Goal: Task Accomplishment & Management: Manage account settings

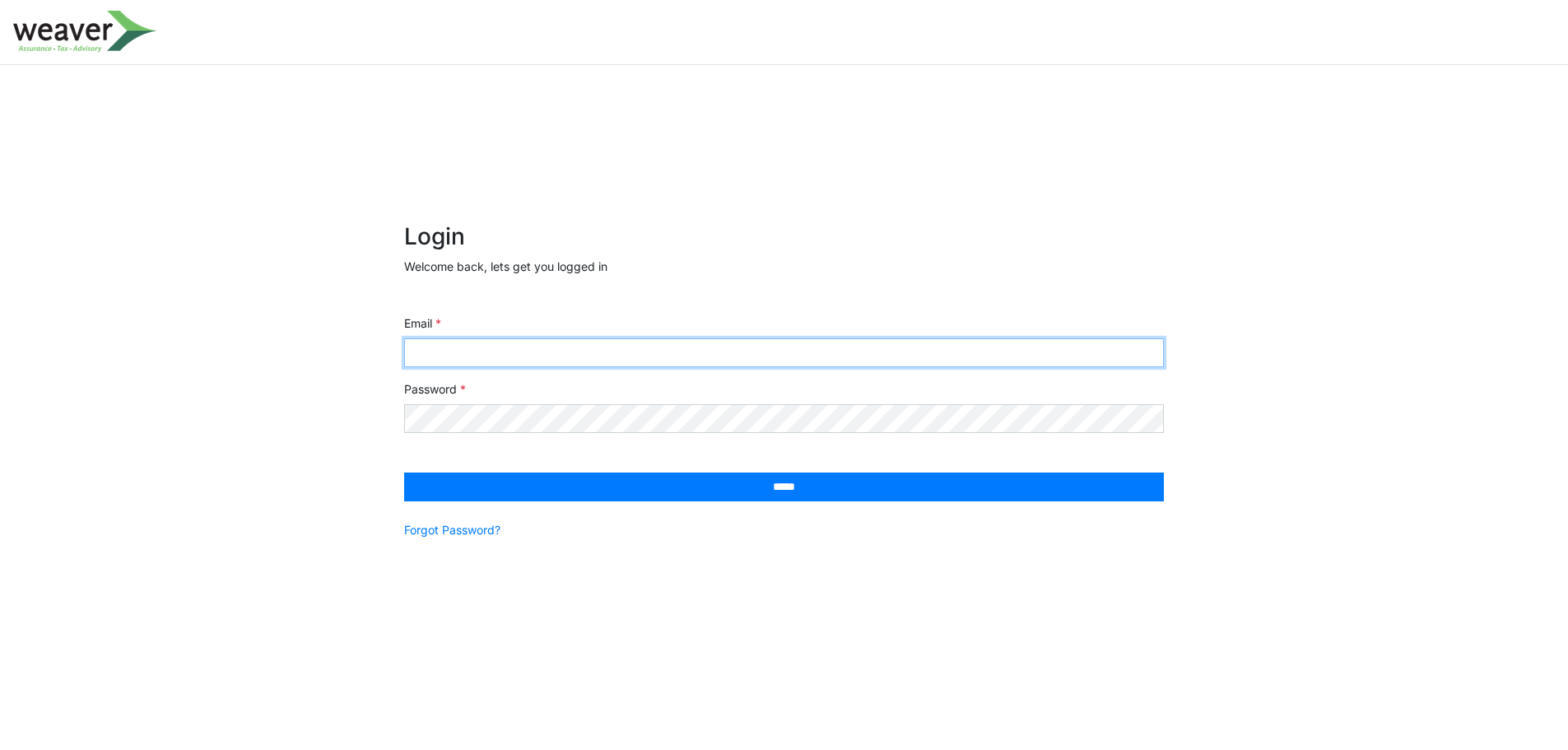
click at [535, 340] on input "Email" at bounding box center [784, 353] width 760 height 29
type input "**********"
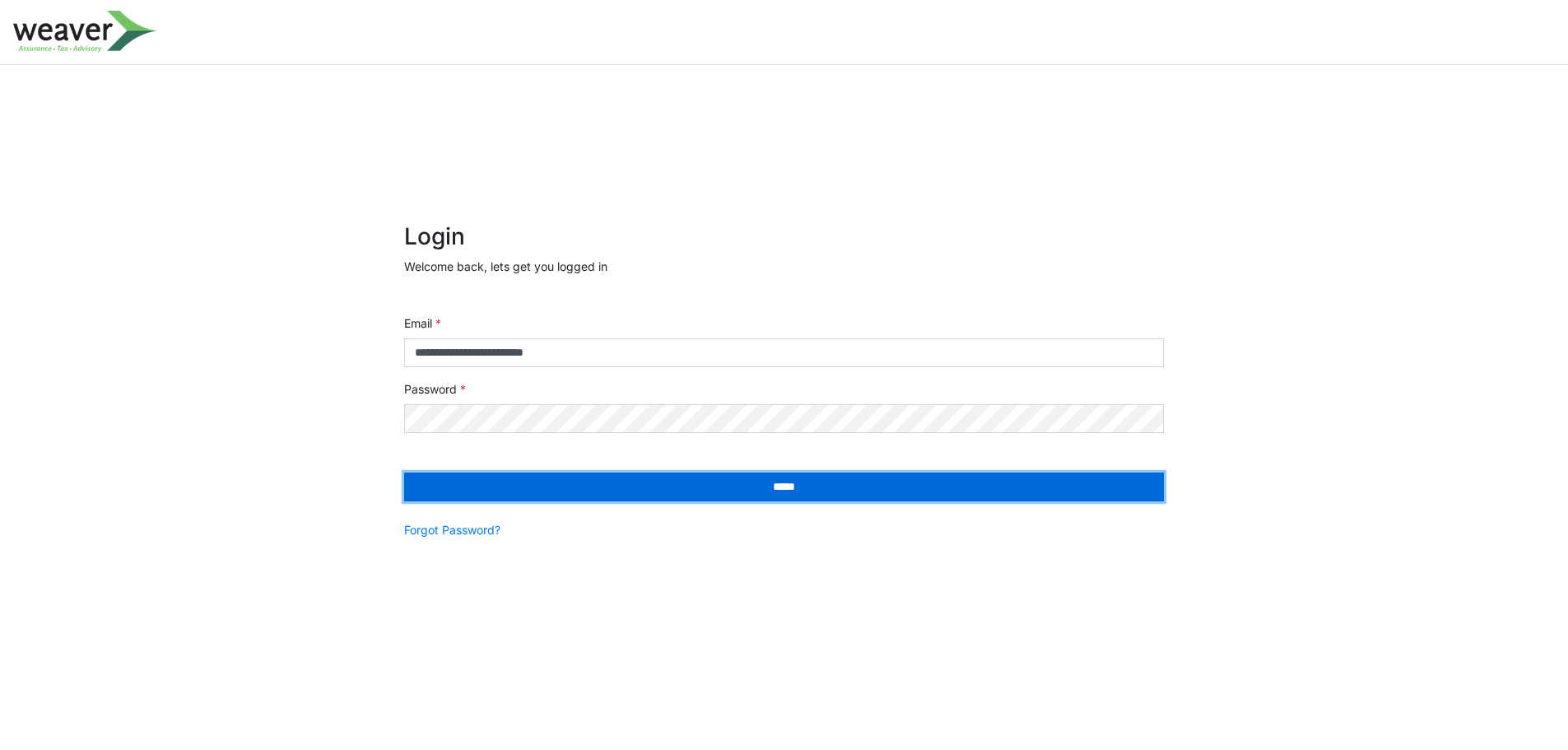
click at [615, 487] on input "*****" at bounding box center [784, 487] width 760 height 29
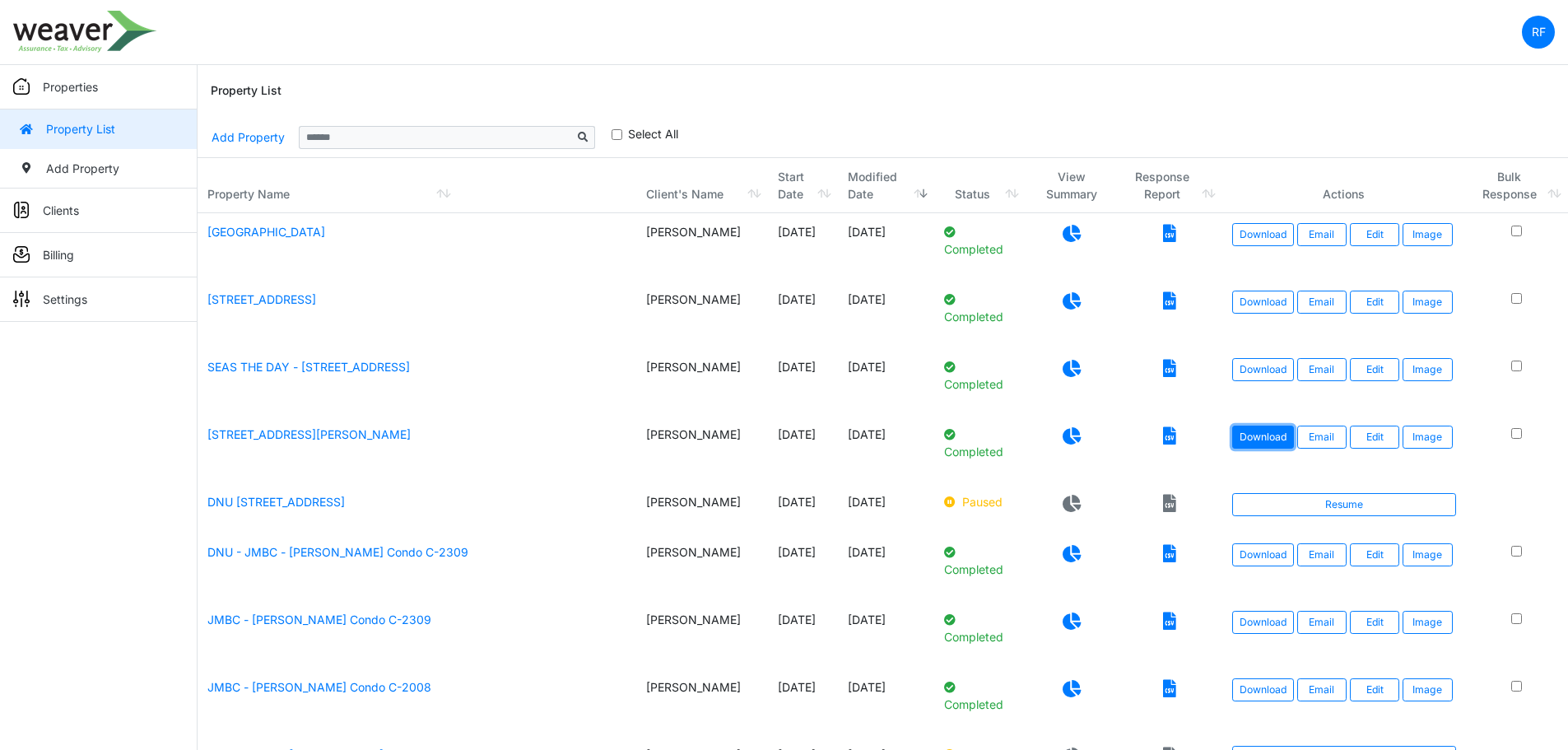
click at [1270, 438] on link "Download" at bounding box center [1263, 436] width 62 height 23
click at [1250, 291] on link "Download" at bounding box center [1263, 302] width 62 height 23
drag, startPoint x: 283, startPoint y: 427, endPoint x: 347, endPoint y: 428, distance: 64.0
click at [283, 428] on link "411 N Jackson Ave, Wylie, TX 75098" at bounding box center [309, 434] width 203 height 14
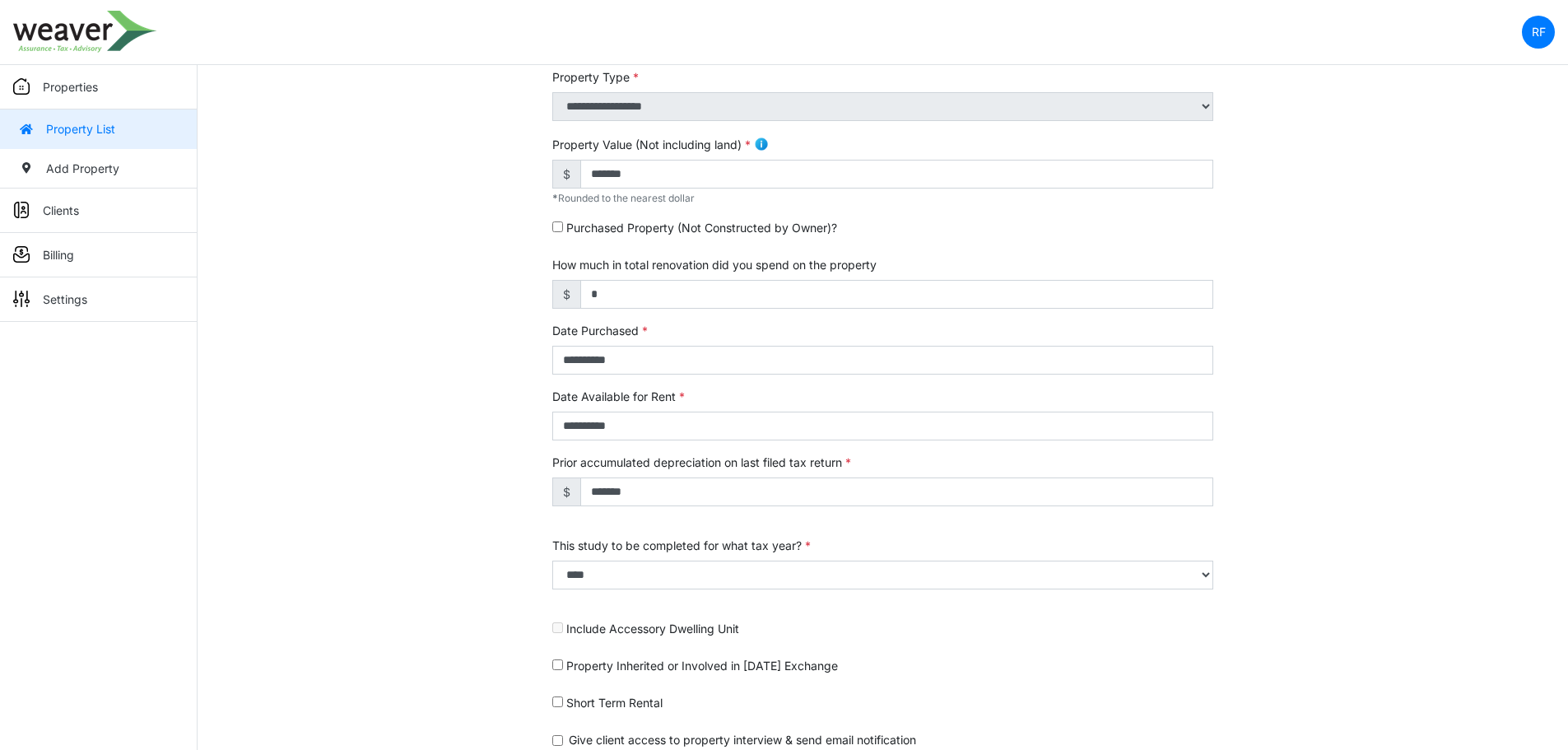
scroll to position [478, 0]
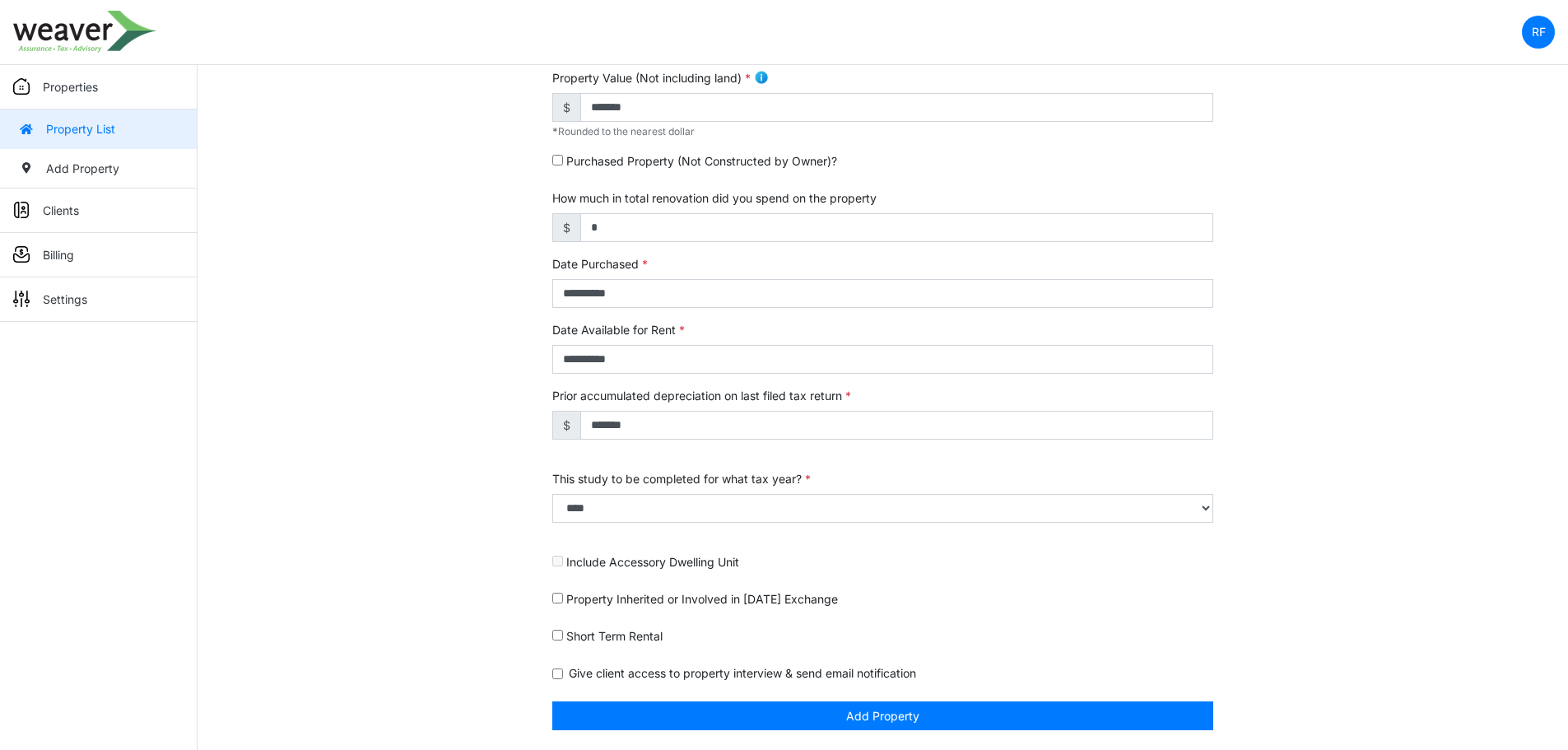
click at [628, 630] on label "Short Term Rental" at bounding box center [614, 635] width 97 height 17
click at [80, 122] on link "Property List" at bounding box center [99, 129] width 197 height 40
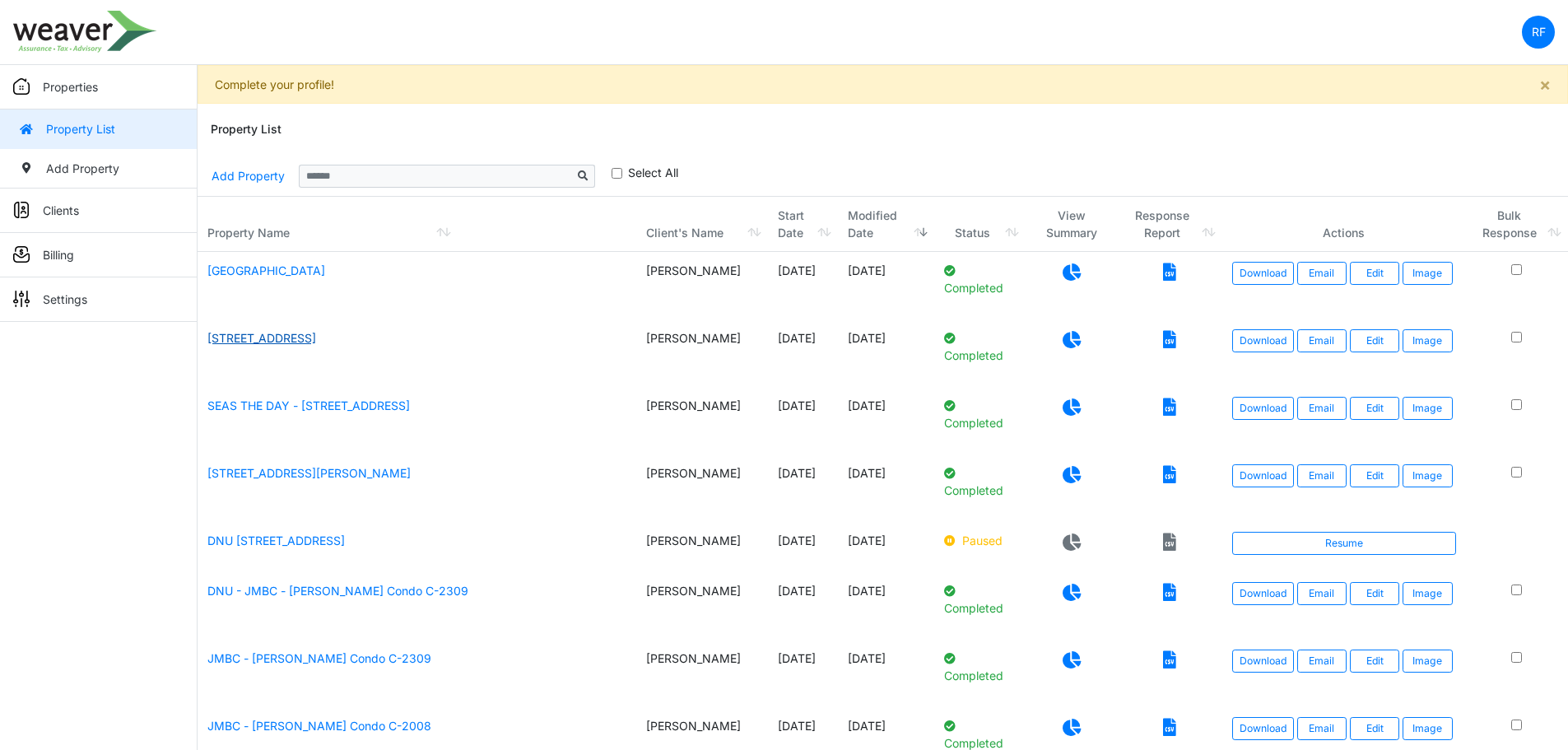
click at [316, 336] on link "[STREET_ADDRESS]" at bounding box center [261, 338] width 109 height 14
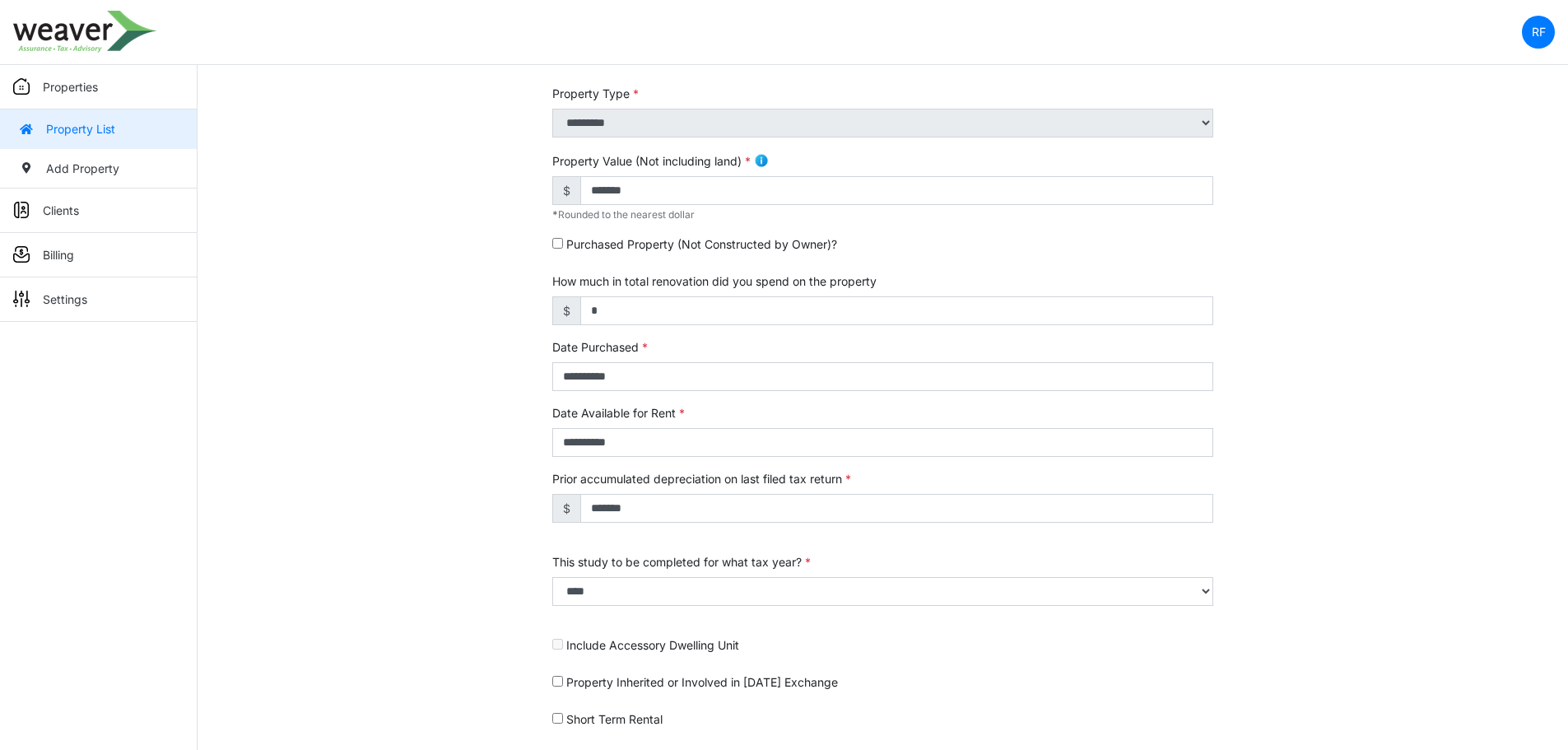
scroll to position [478, 0]
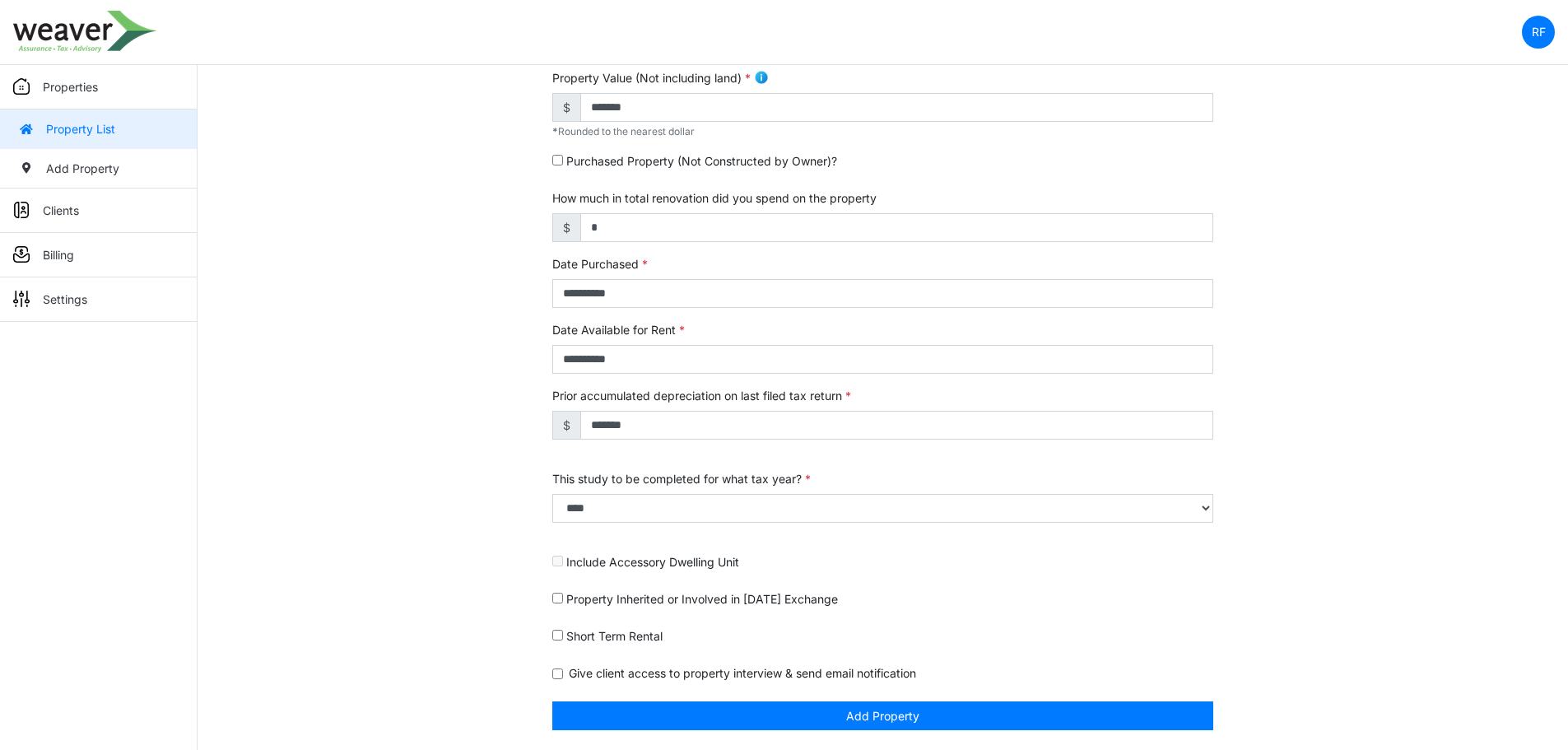
click at [589, 631] on label "Short Term Rental" at bounding box center [614, 635] width 97 height 17
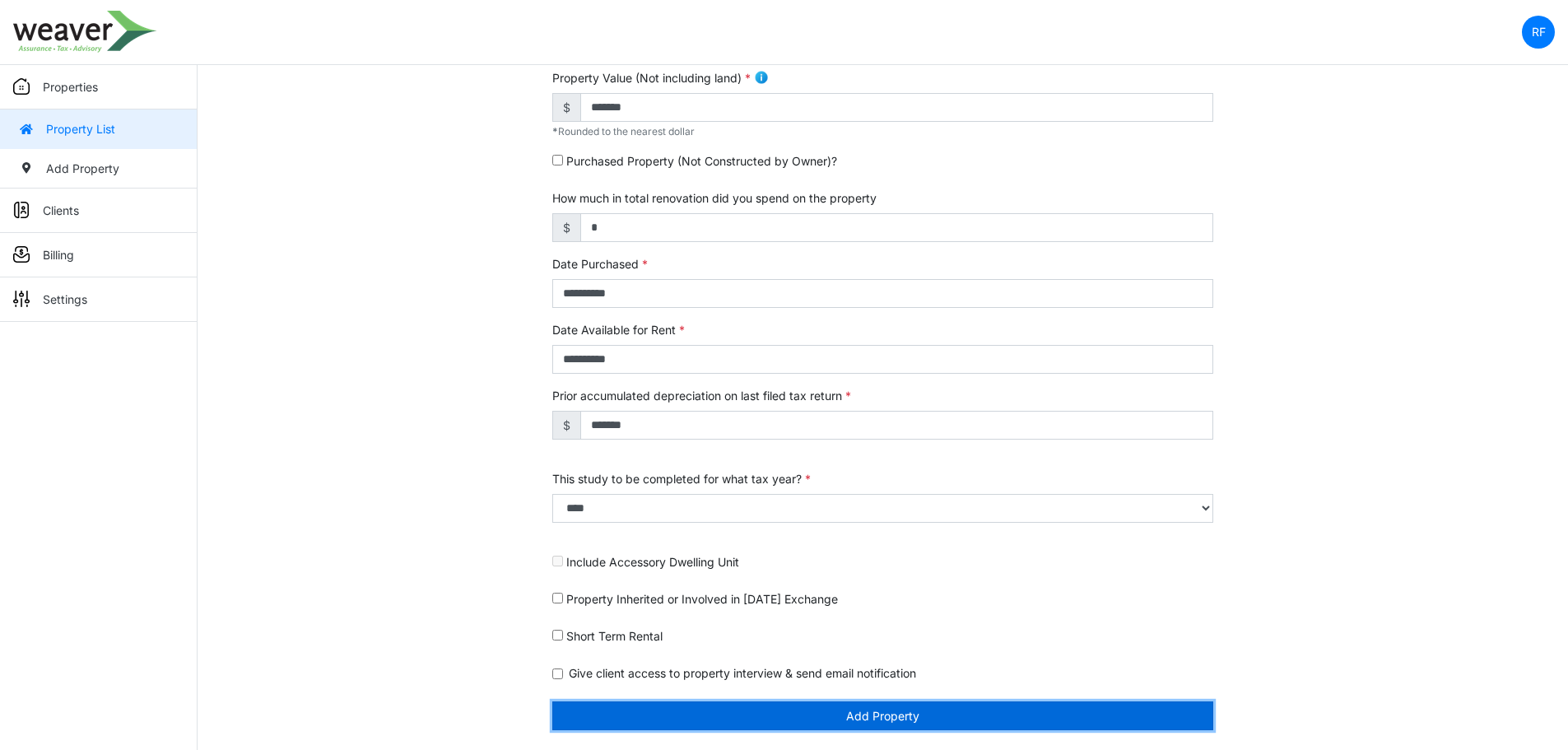
click at [686, 721] on button "Add Property" at bounding box center [883, 715] width 661 height 29
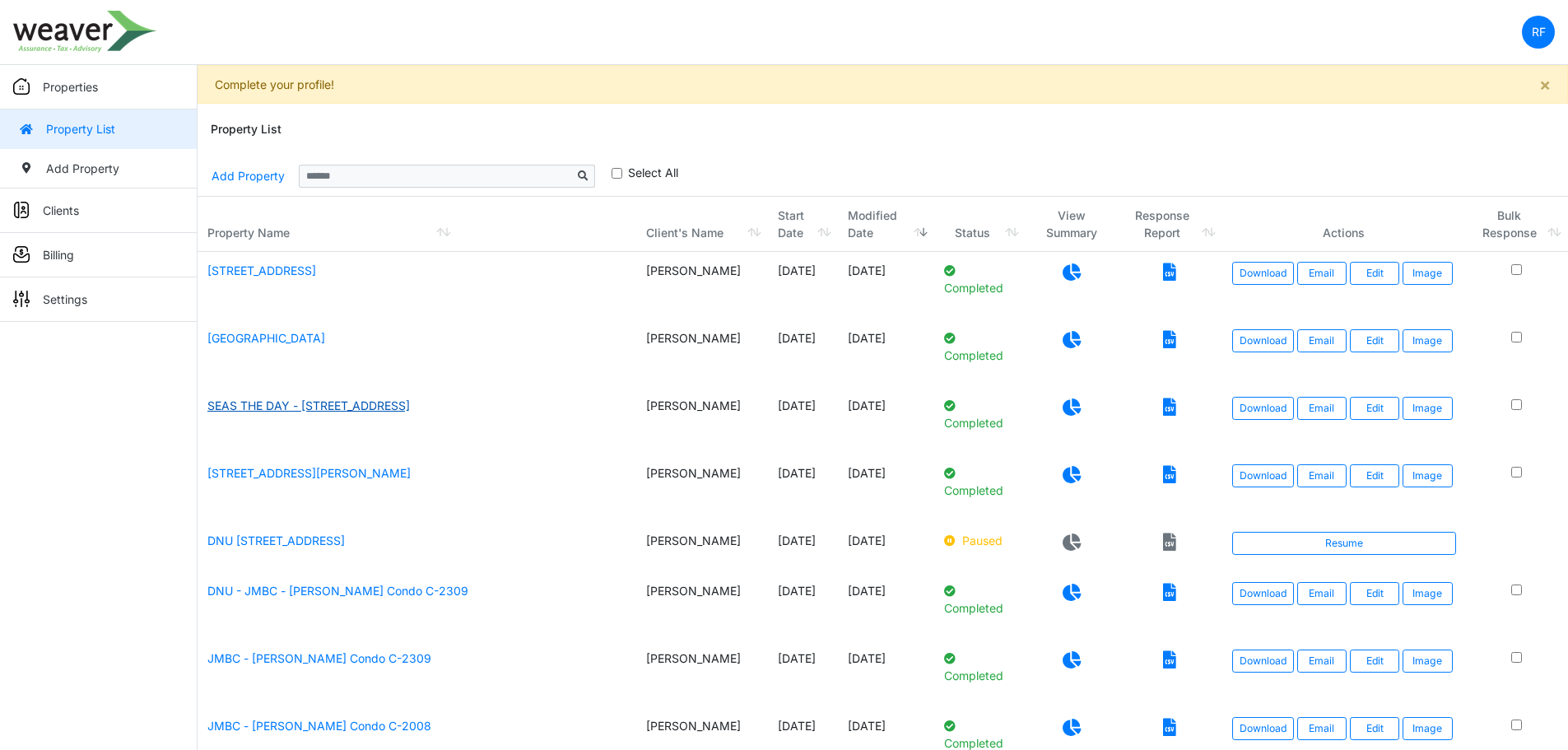
click at [296, 410] on link "SEAS THE DAY - 148 PALMEIRA WAY, SANTA" at bounding box center [308, 405] width 202 height 14
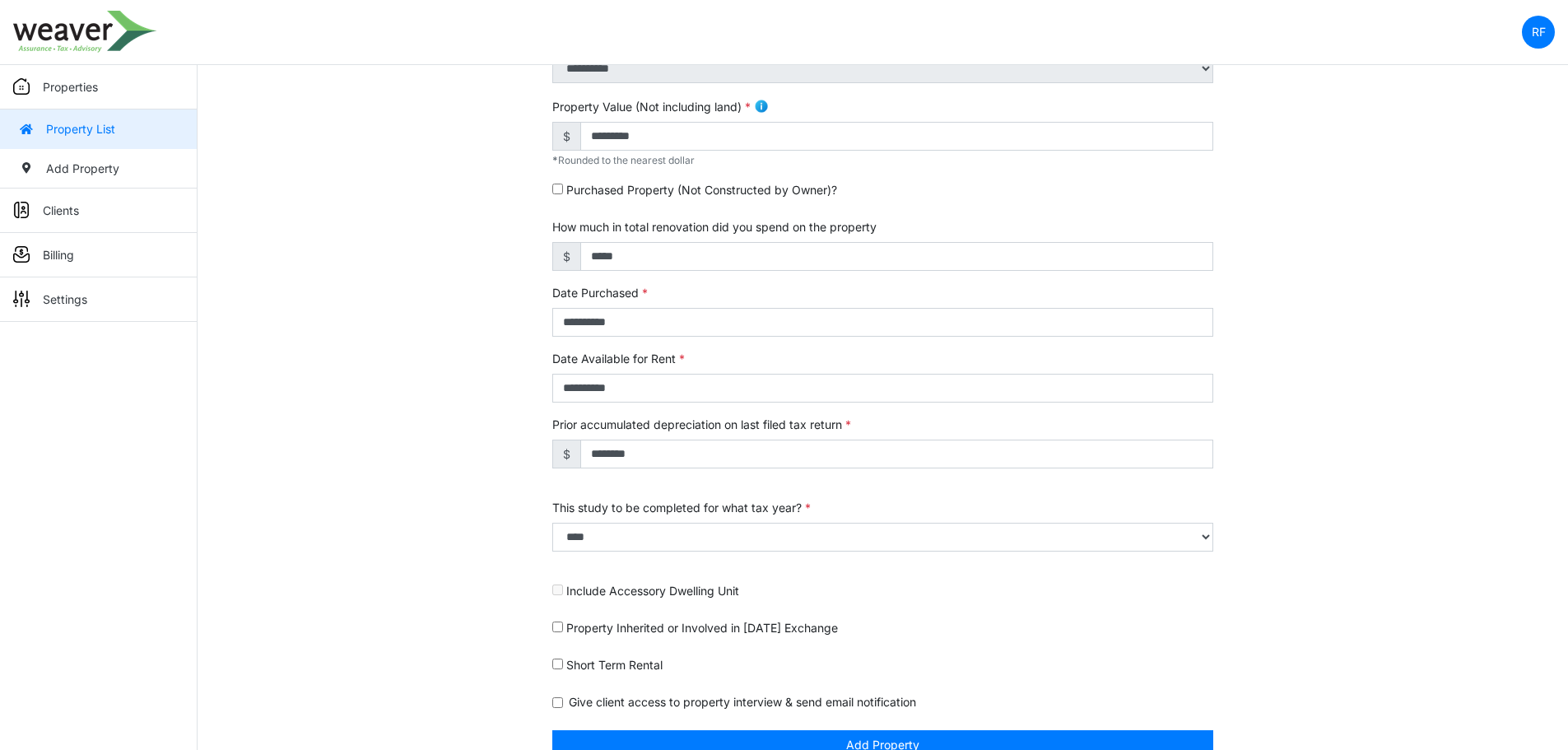
scroll to position [478, 0]
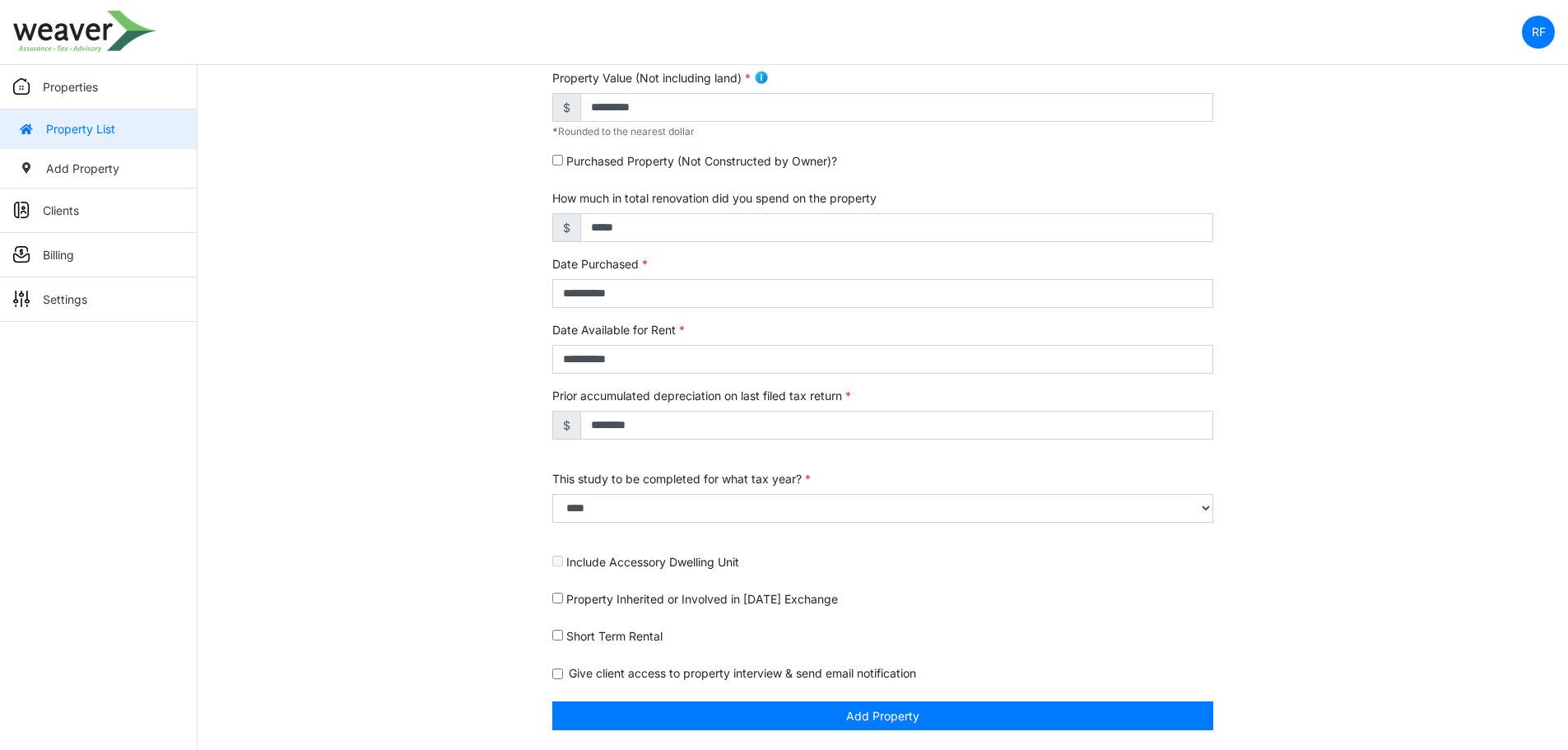
click at [162, 142] on link "Property List" at bounding box center [99, 129] width 197 height 40
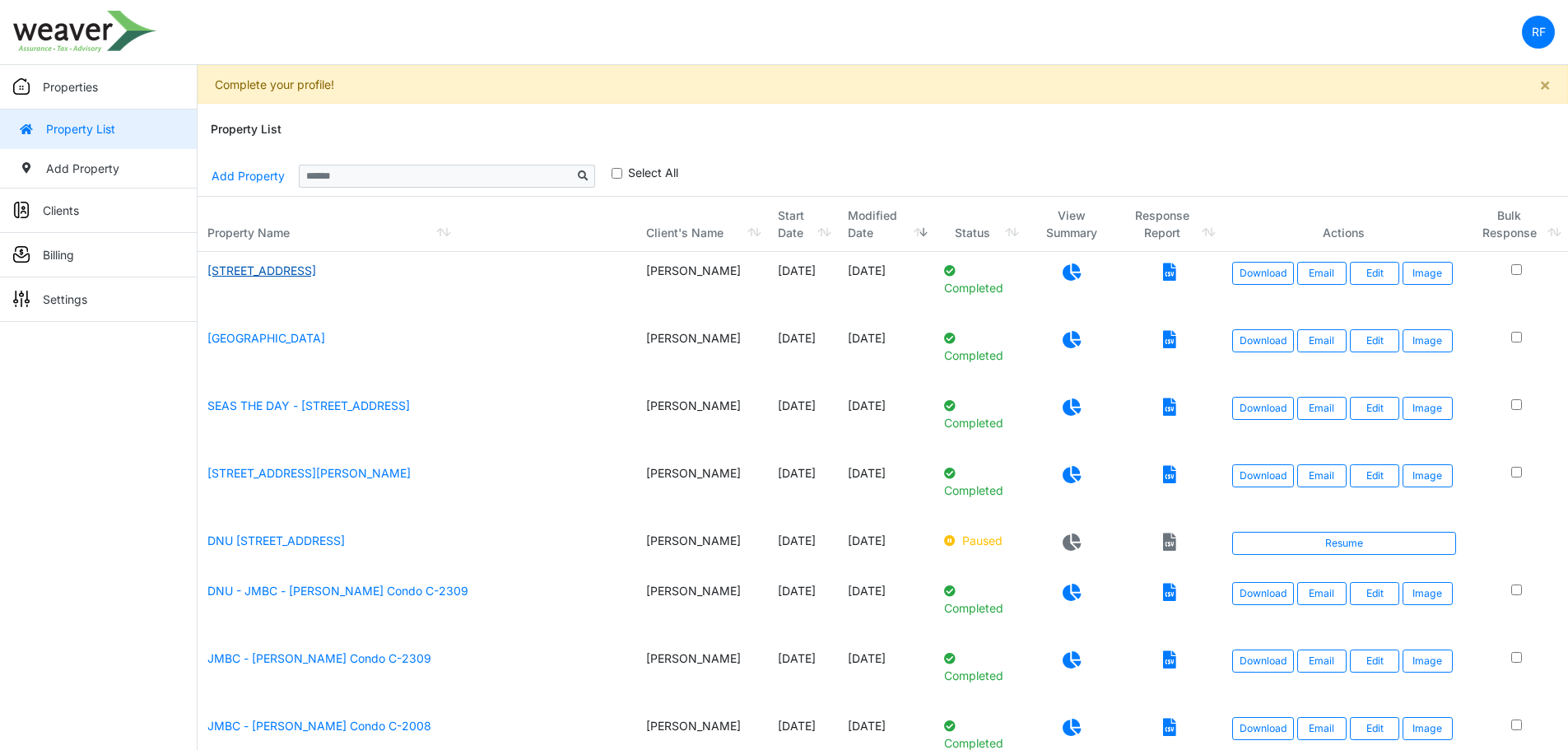
click at [316, 273] on link "923 Rosewood Dr APT B, Harker Heights, TX 76548" at bounding box center [261, 271] width 109 height 14
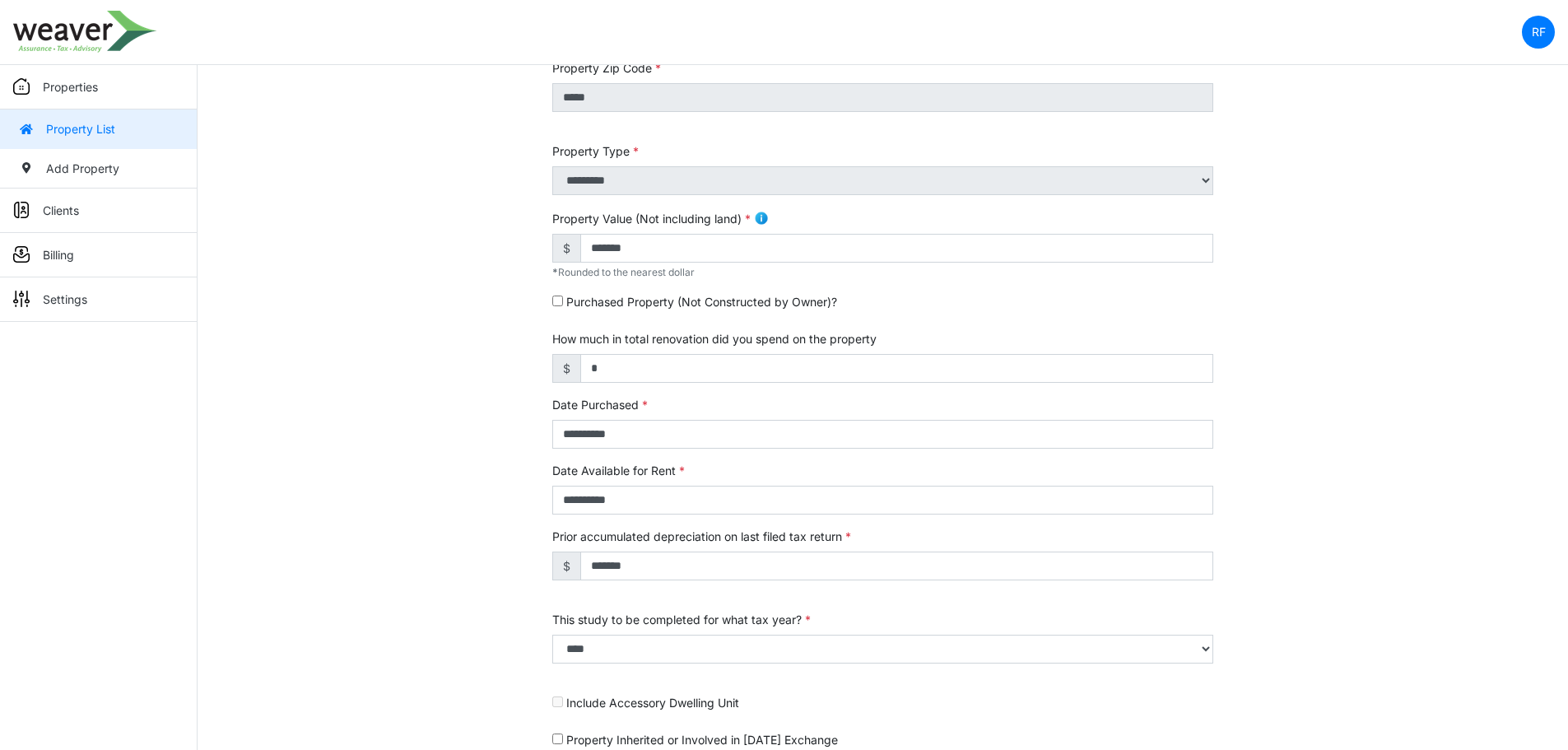
scroll to position [478, 0]
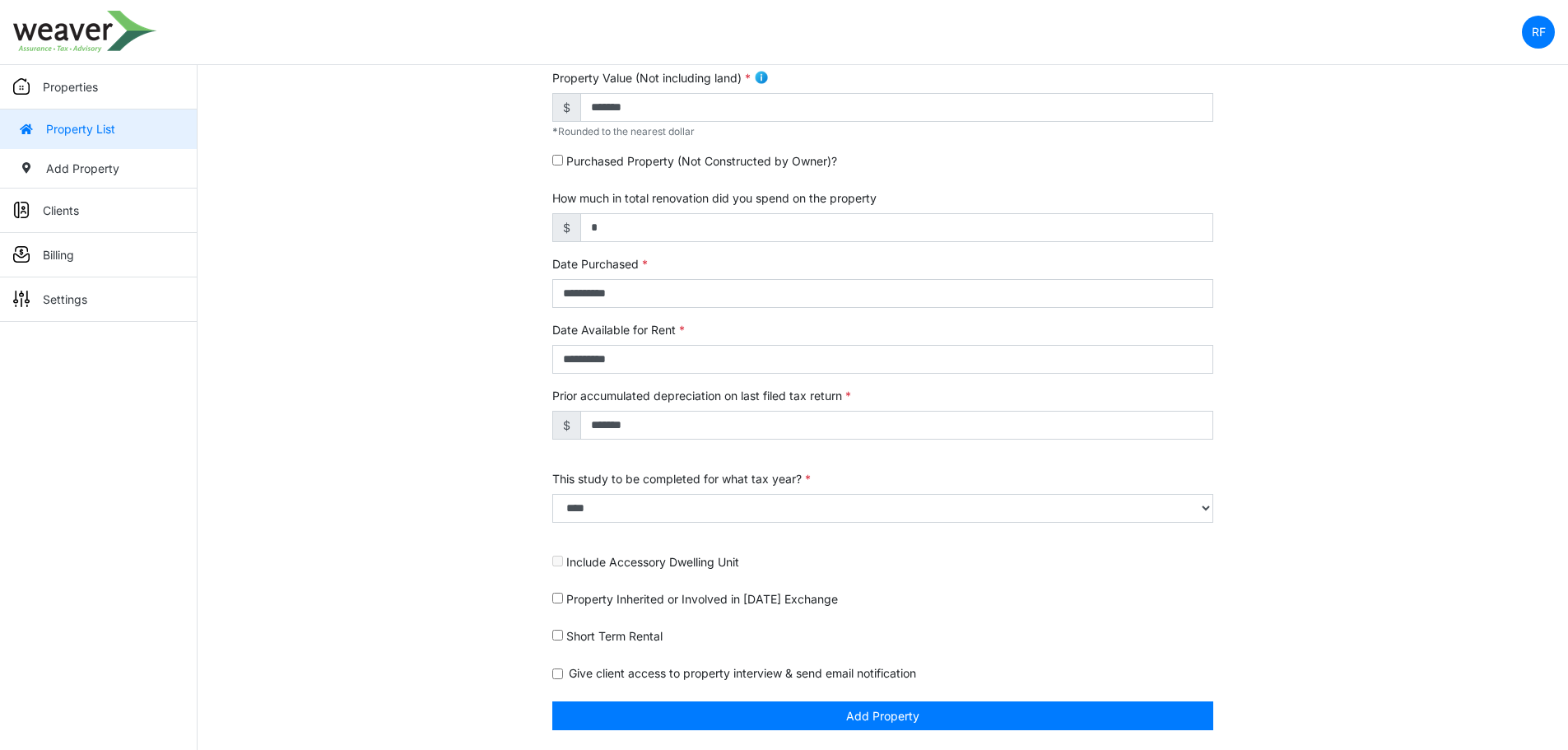
click at [115, 133] on link "Property List" at bounding box center [99, 129] width 197 height 40
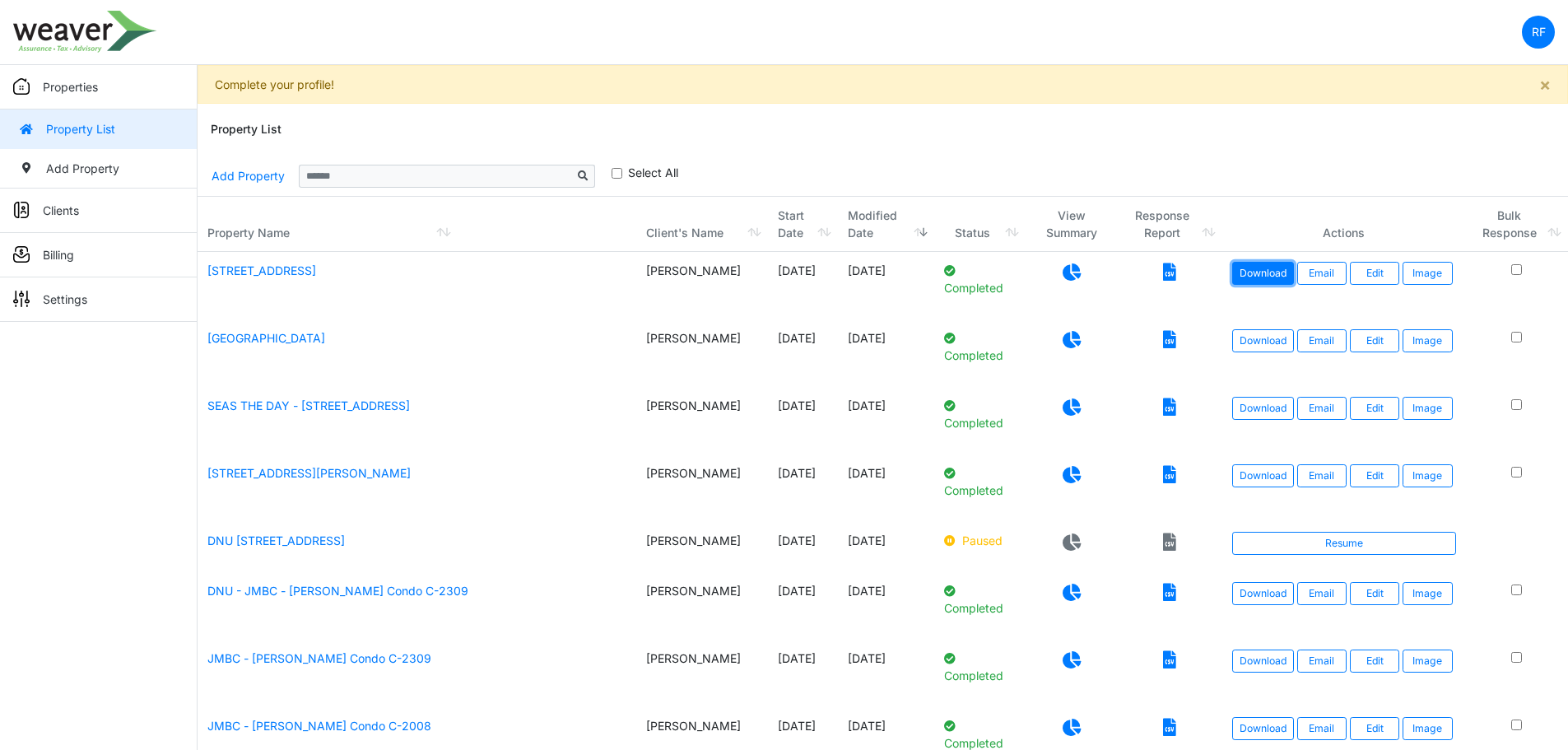
click at [1276, 269] on link "Download" at bounding box center [1263, 273] width 62 height 23
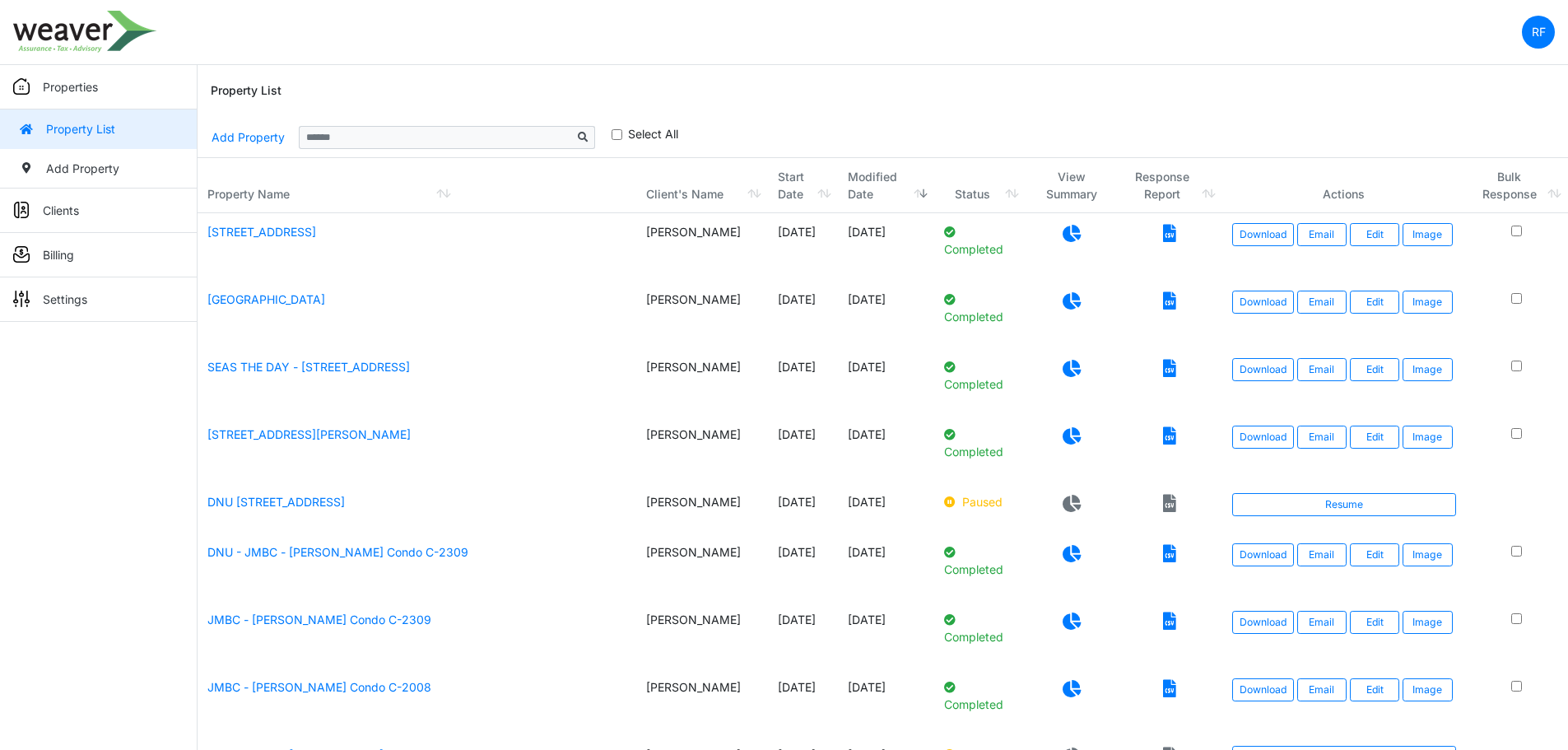
click at [1411, 55] on nav "RF Change Password Logout Weaver_Rafa rafael.ferrales@weaver.com" at bounding box center [784, 32] width 1568 height 65
click at [121, 292] on link "Settings" at bounding box center [99, 300] width 197 height 45
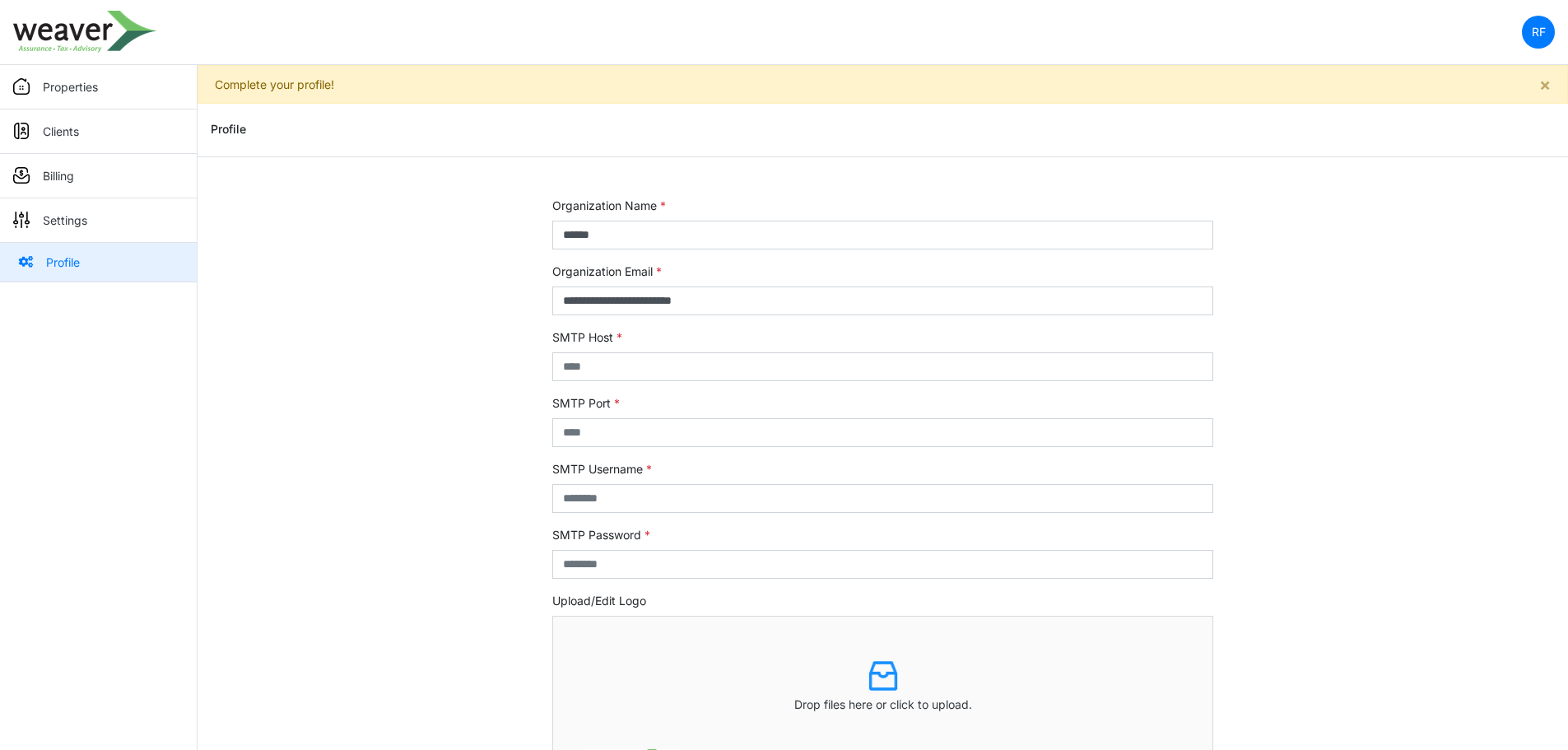
click at [1500, 118] on div "Profile" at bounding box center [883, 129] width 1344 height 53
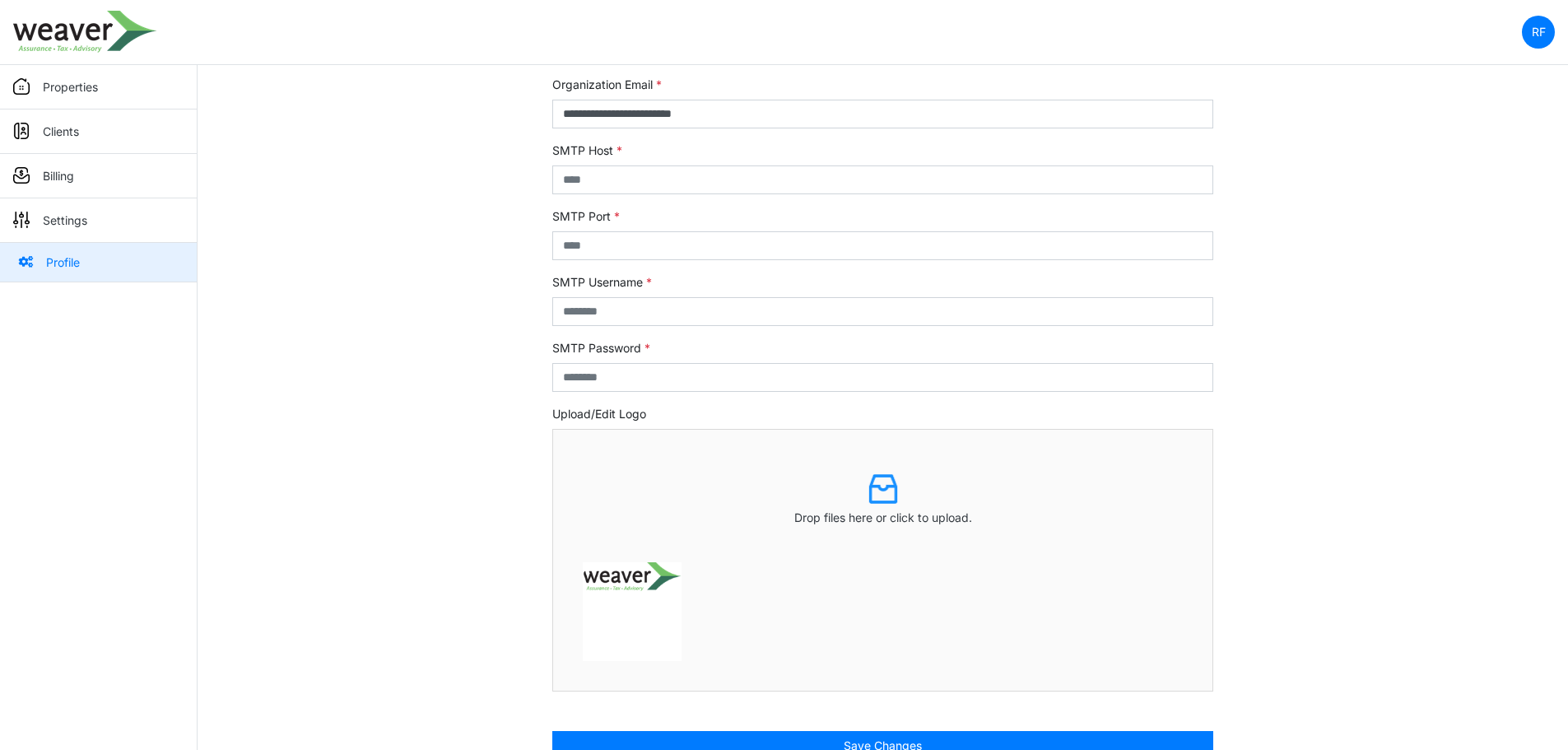
scroll to position [197, 0]
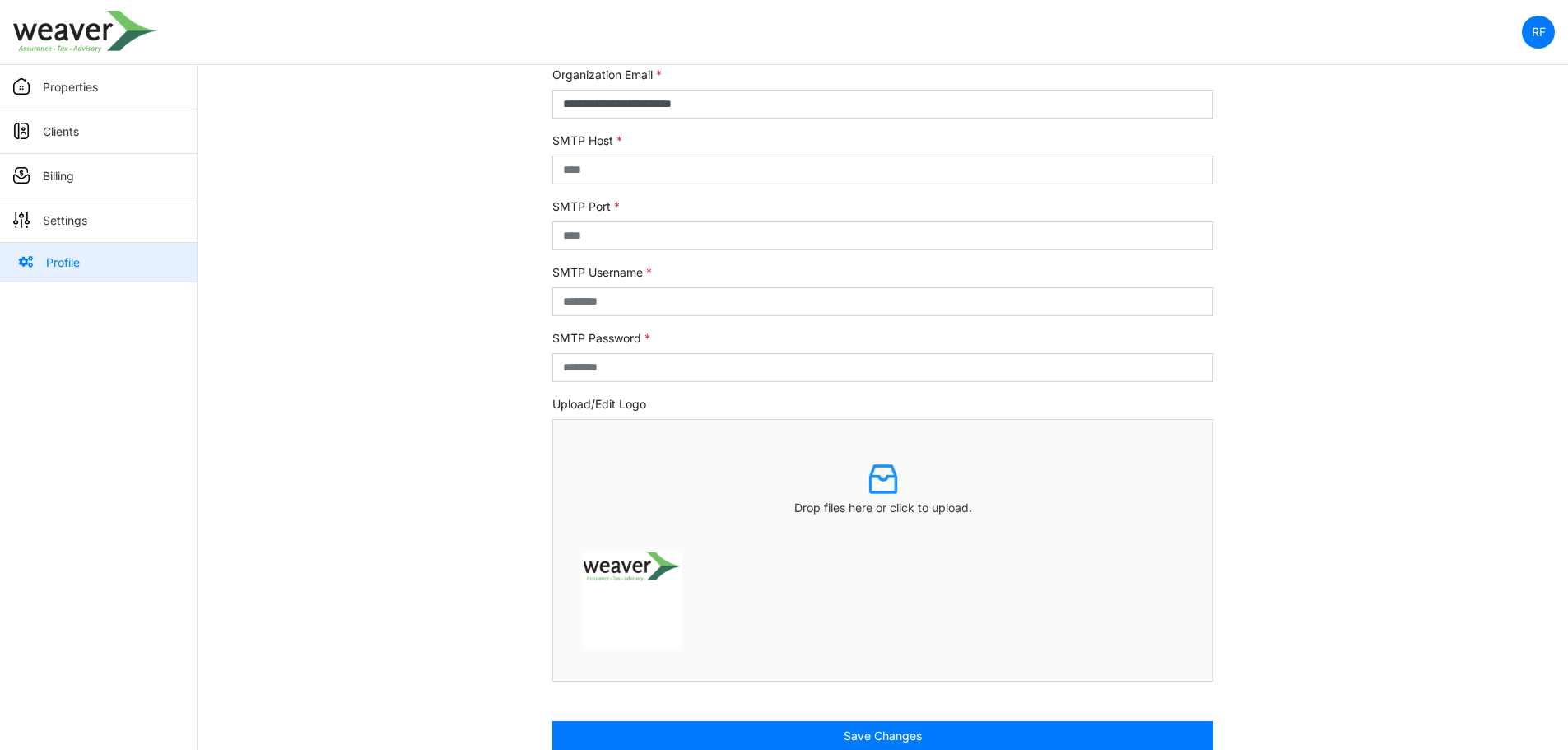
click at [55, 117] on link "Clients" at bounding box center [99, 131] width 197 height 45
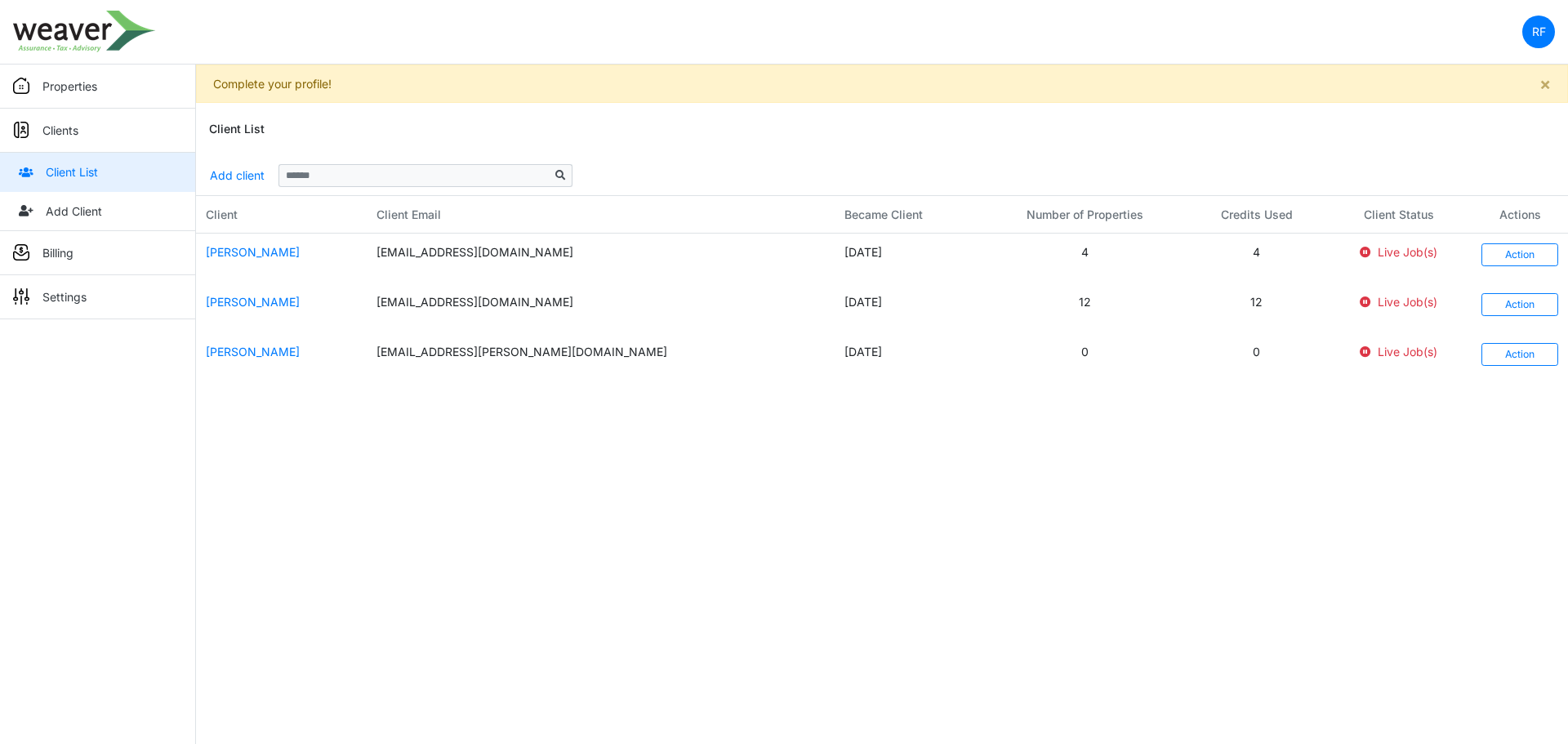
click at [69, 90] on p "Properties" at bounding box center [69, 86] width 54 height 17
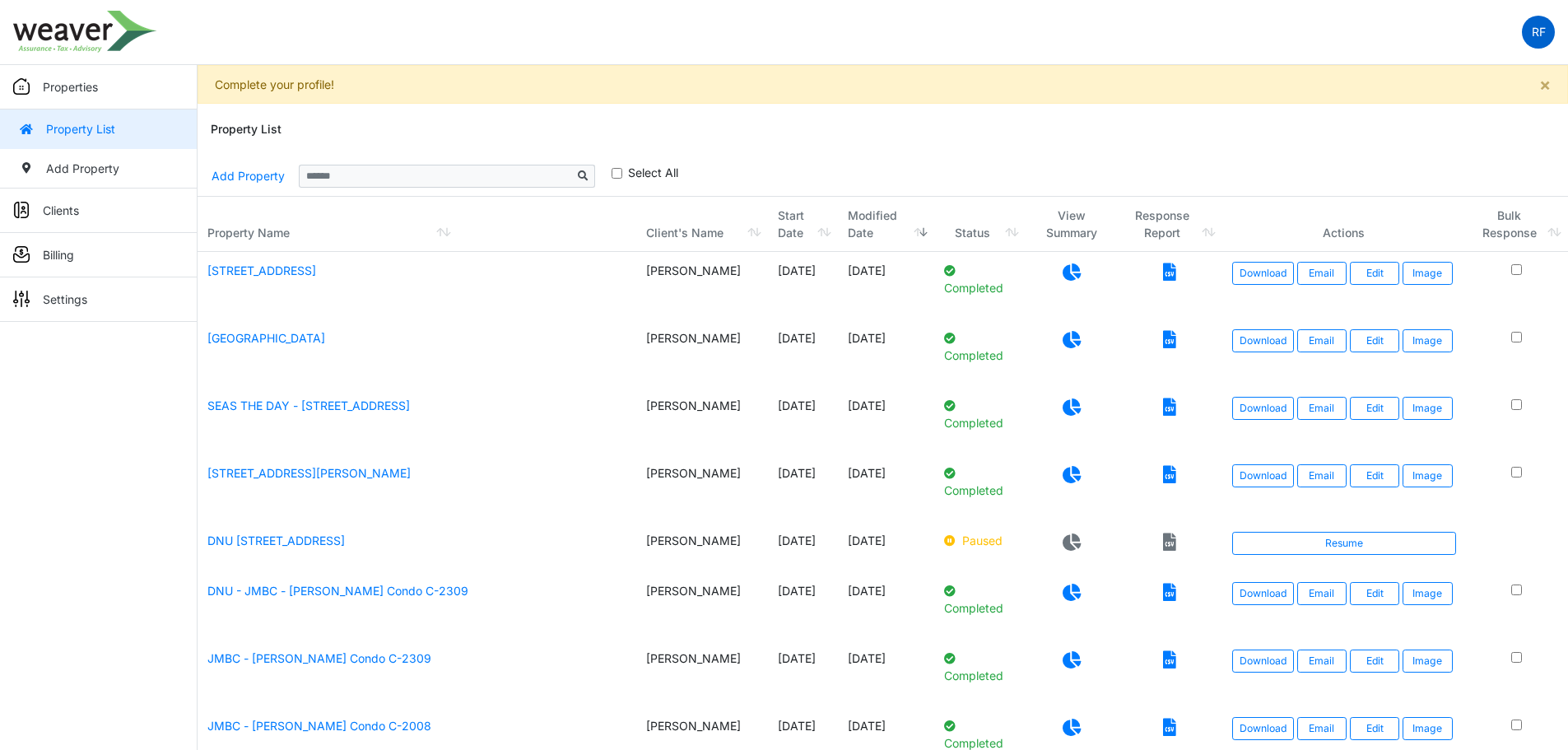
click at [1535, 25] on p "RF" at bounding box center [1538, 31] width 14 height 17
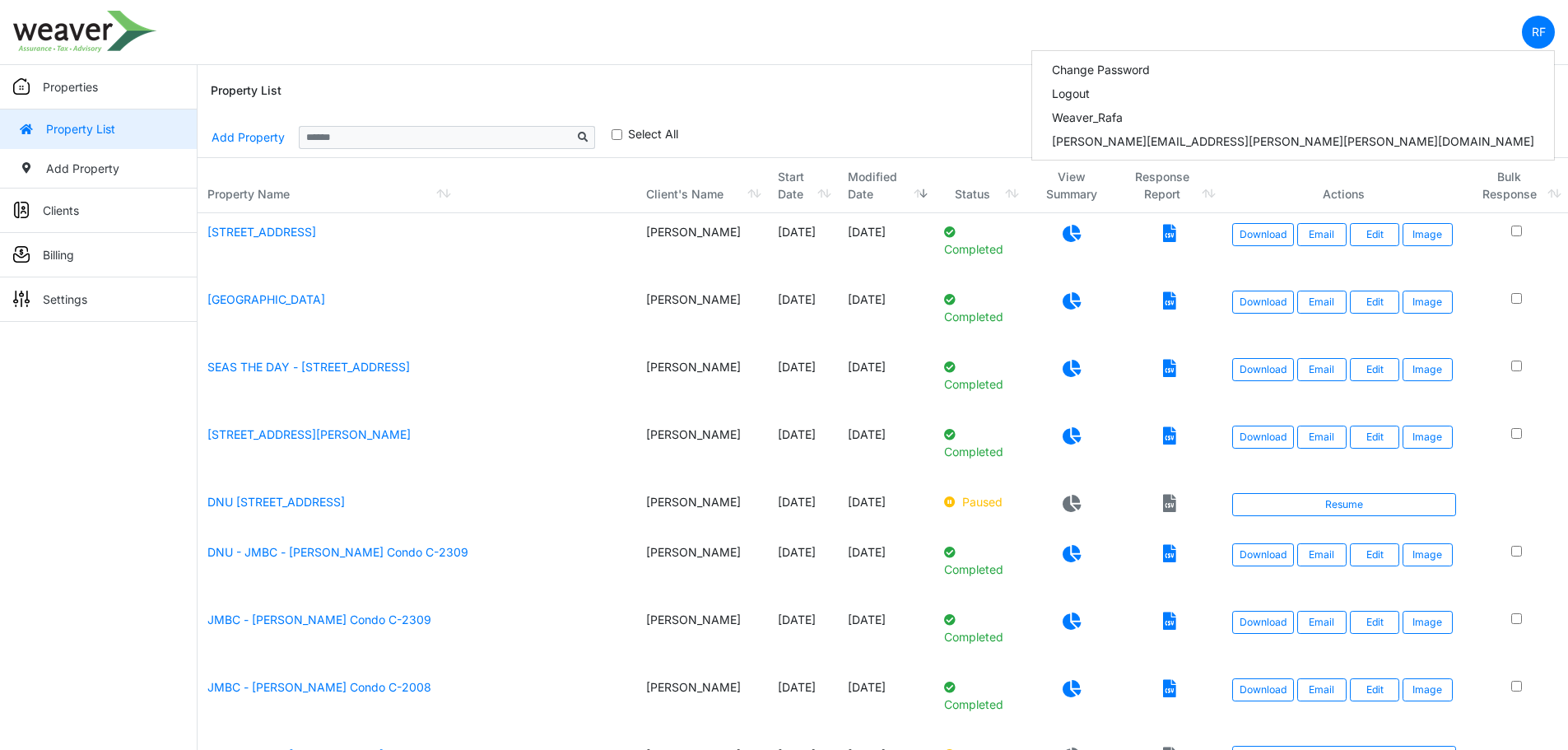
click at [1086, 83] on div "Property List" at bounding box center [883, 91] width 1344 height 53
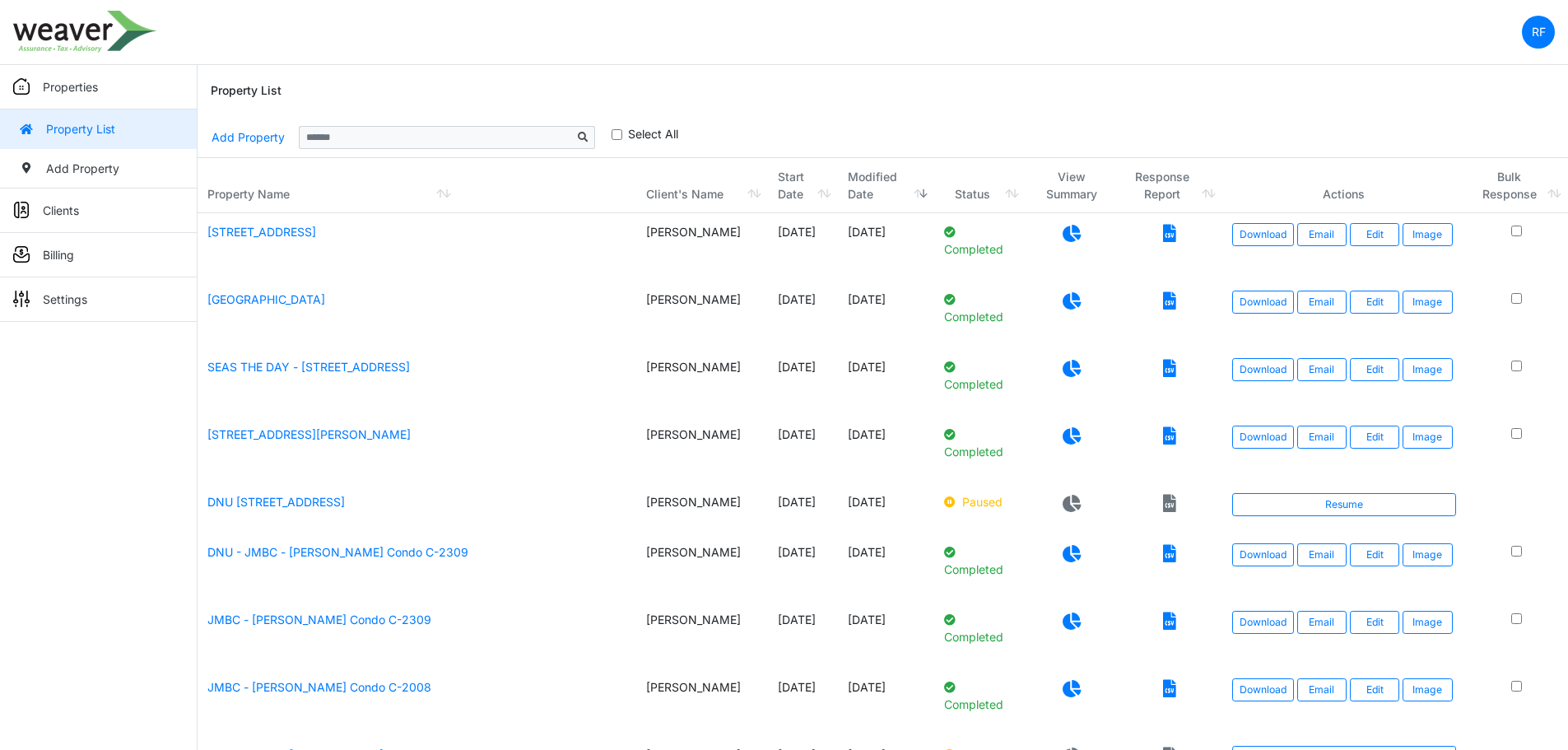
click at [1163, 234] on icon at bounding box center [1169, 233] width 13 height 17
